Goal: Find specific page/section: Find specific page/section

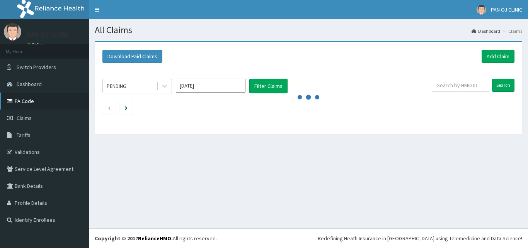
click at [30, 101] on link "PA Code" at bounding box center [44, 101] width 89 height 17
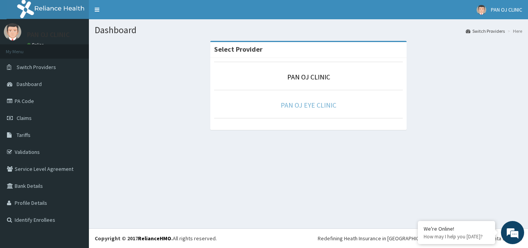
click at [313, 109] on link "PAN OJ EYE CLINIC" at bounding box center [308, 105] width 56 height 9
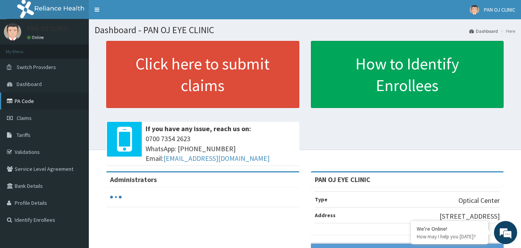
click at [24, 101] on link "PA Code" at bounding box center [44, 101] width 89 height 17
